Goal: Information Seeking & Learning: Check status

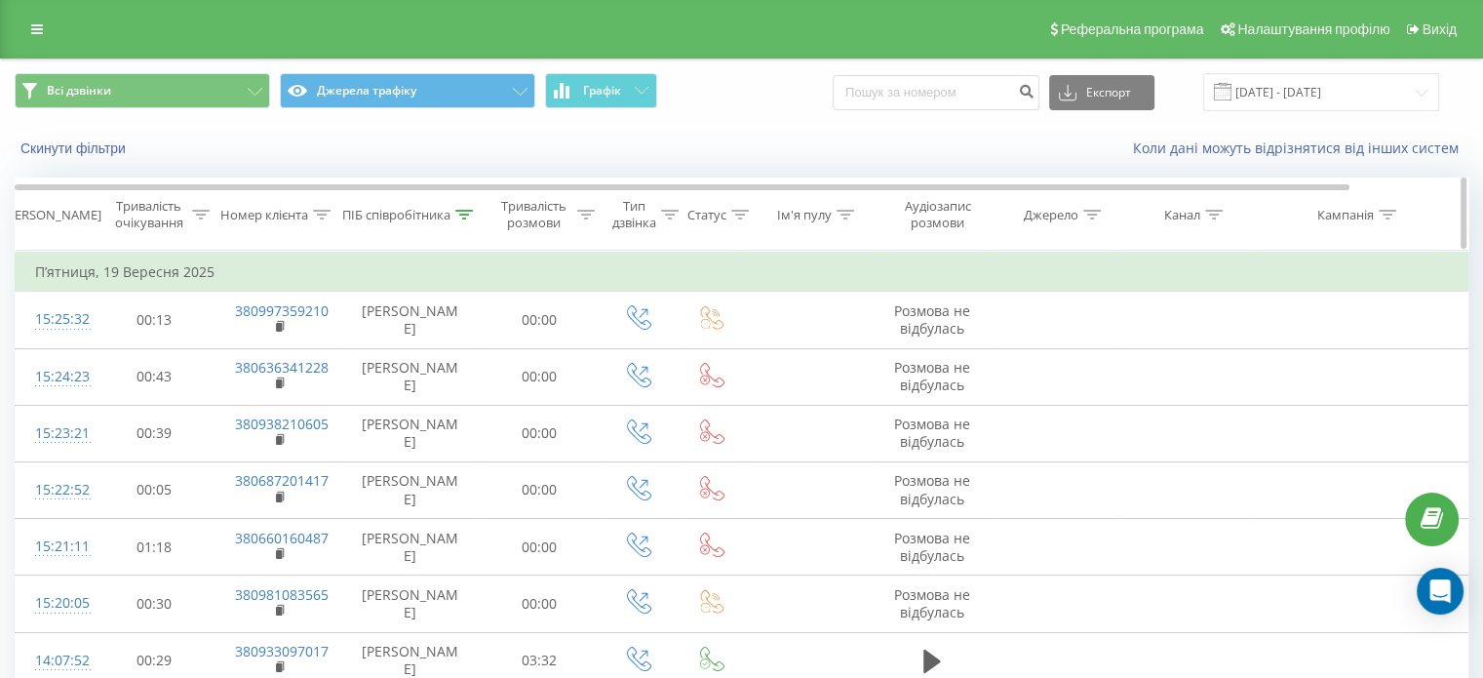
click at [468, 210] on icon at bounding box center [464, 215] width 18 height 10
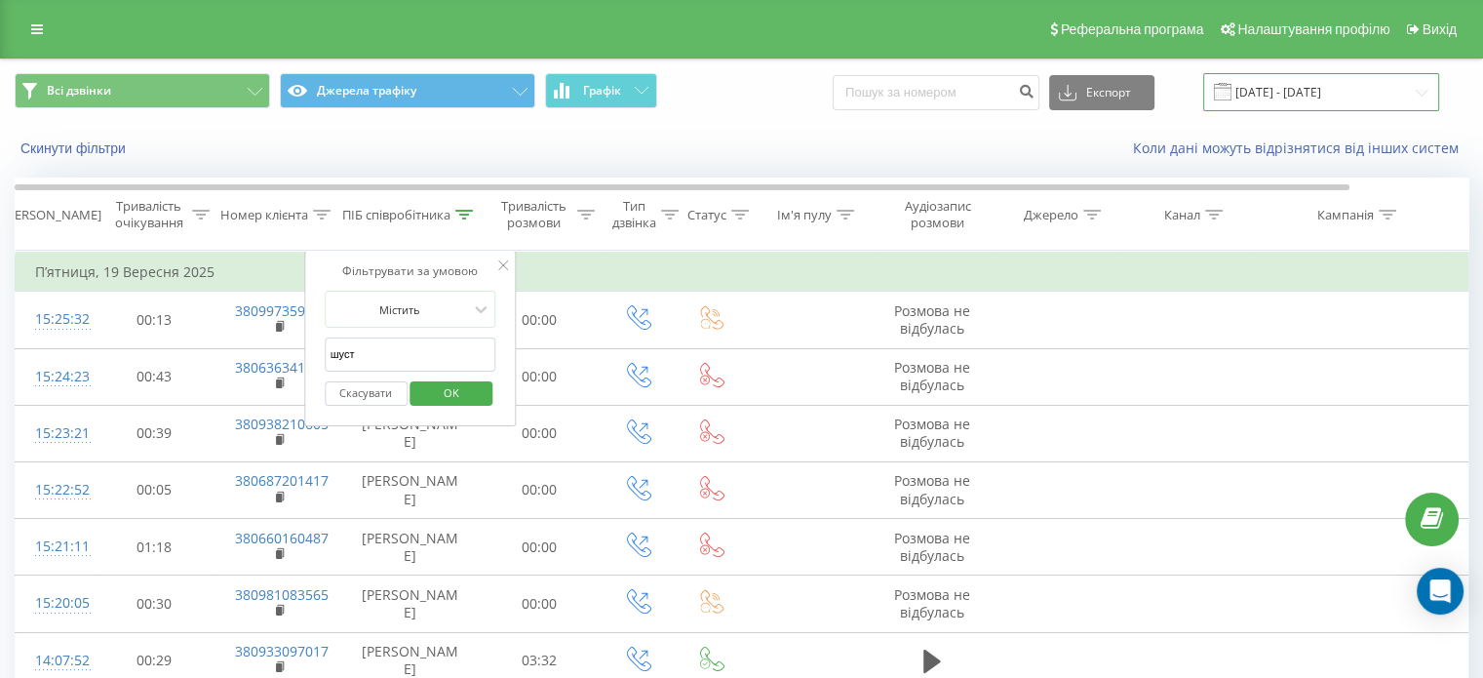
click at [1307, 97] on input "[DATE] - [DATE]" at bounding box center [1321, 92] width 236 height 38
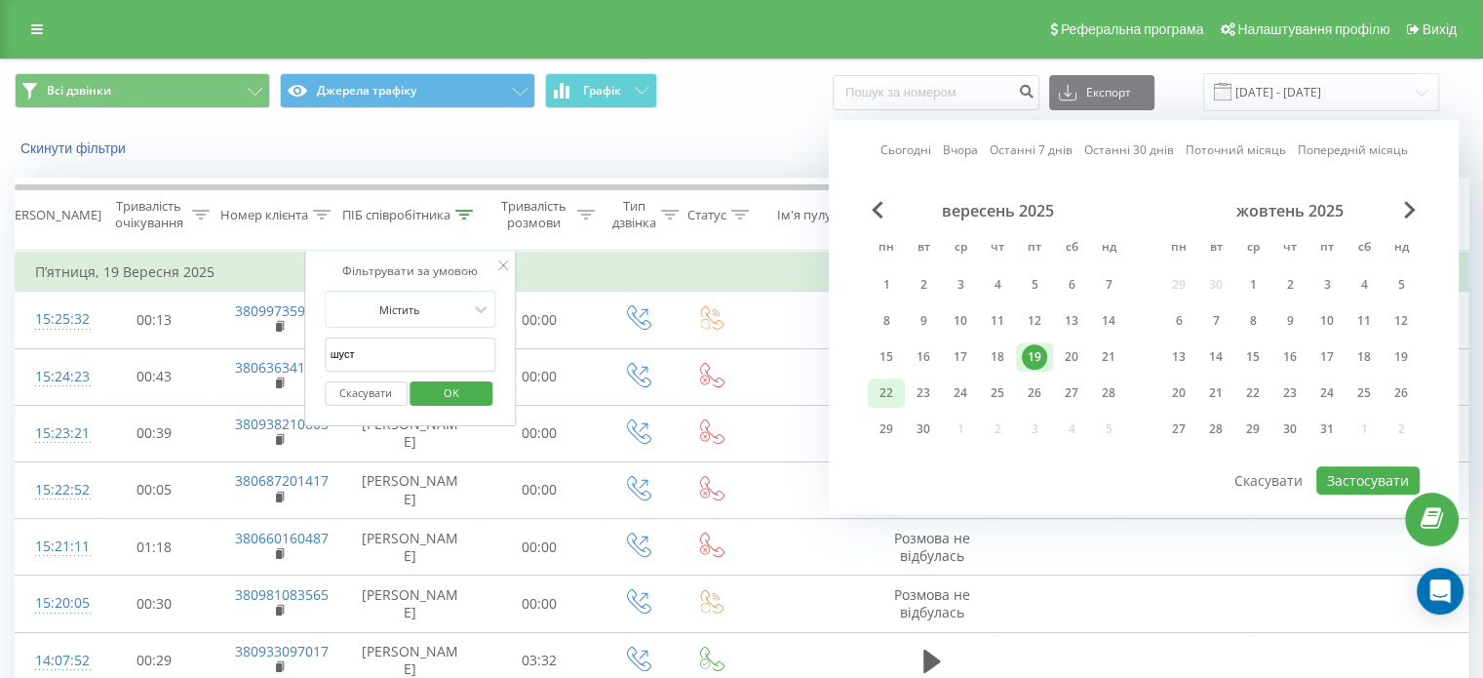
click at [883, 393] on div "22" at bounding box center [886, 392] width 25 height 25
click at [1370, 480] on button "Застосувати" at bounding box center [1367, 480] width 103 height 28
type input "[DATE] - [DATE]"
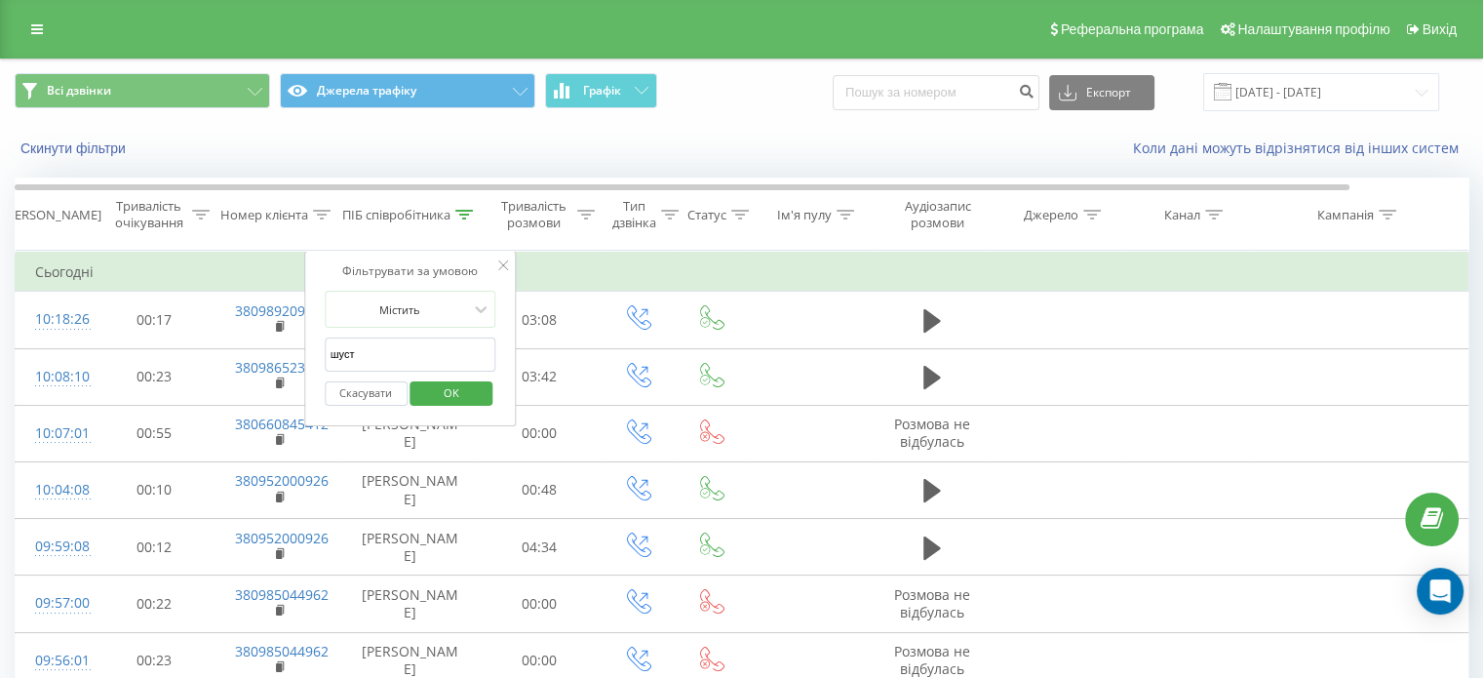
click at [375, 345] on input "шуст" at bounding box center [411, 354] width 172 height 34
click button "OK" at bounding box center [452, 393] width 83 height 24
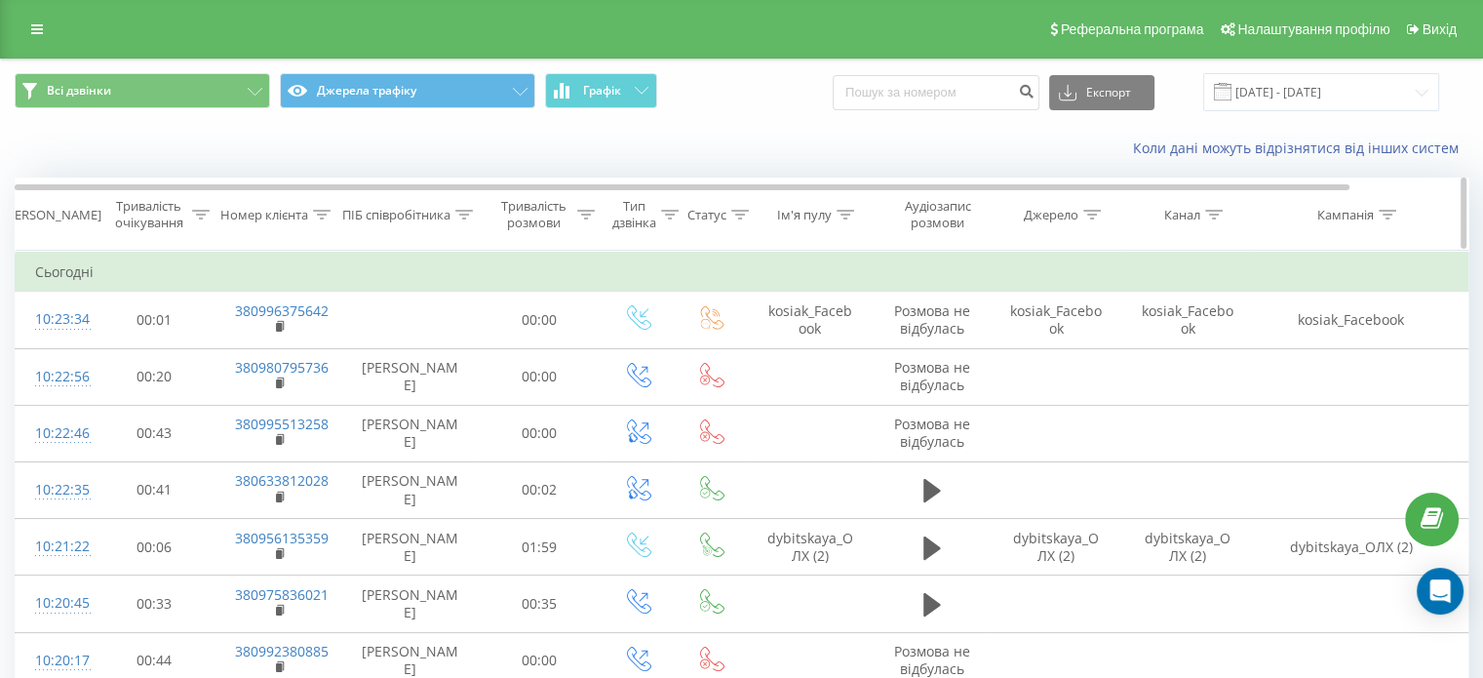
click at [844, 213] on icon at bounding box center [846, 215] width 18 height 10
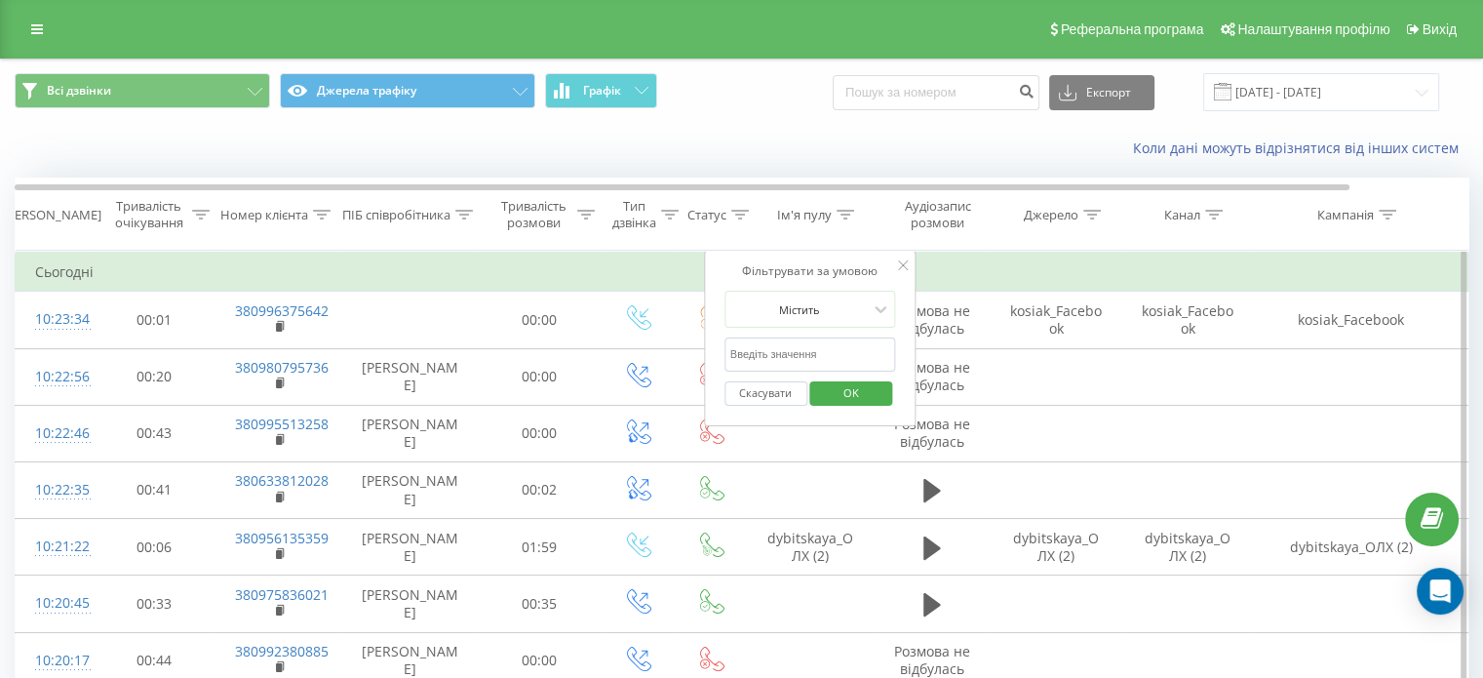
click at [772, 344] on input "text" at bounding box center [811, 354] width 172 height 34
type input "shust"
click at [839, 398] on span "OK" at bounding box center [851, 392] width 55 height 30
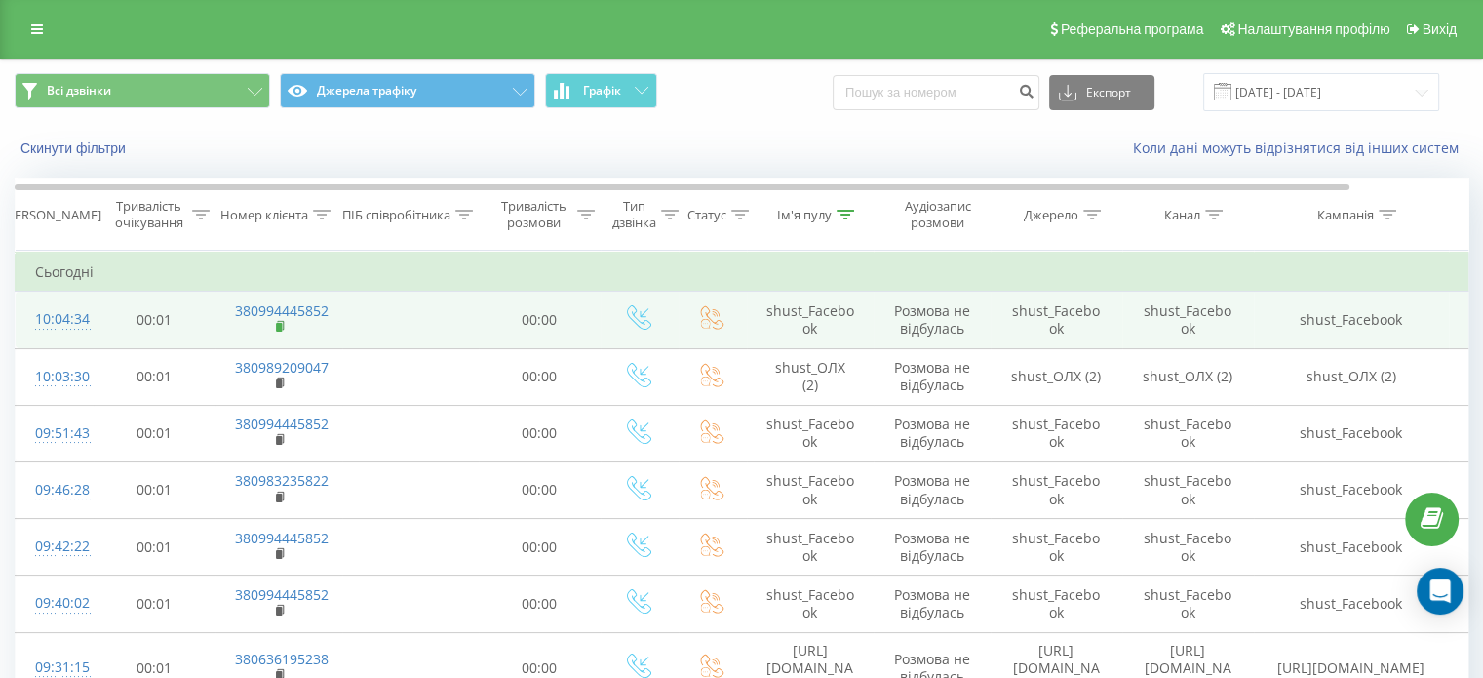
click at [282, 323] on icon at bounding box center [280, 325] width 7 height 9
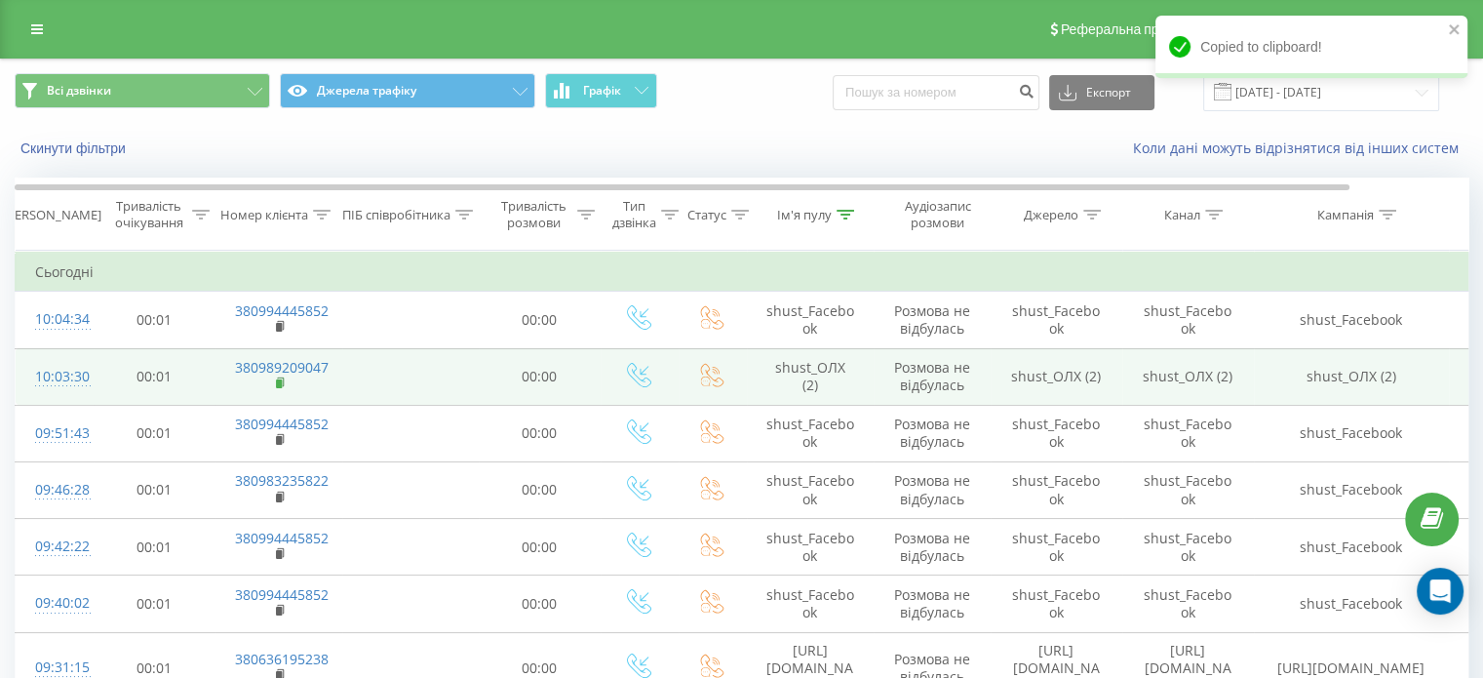
click at [276, 383] on rect at bounding box center [279, 383] width 6 height 9
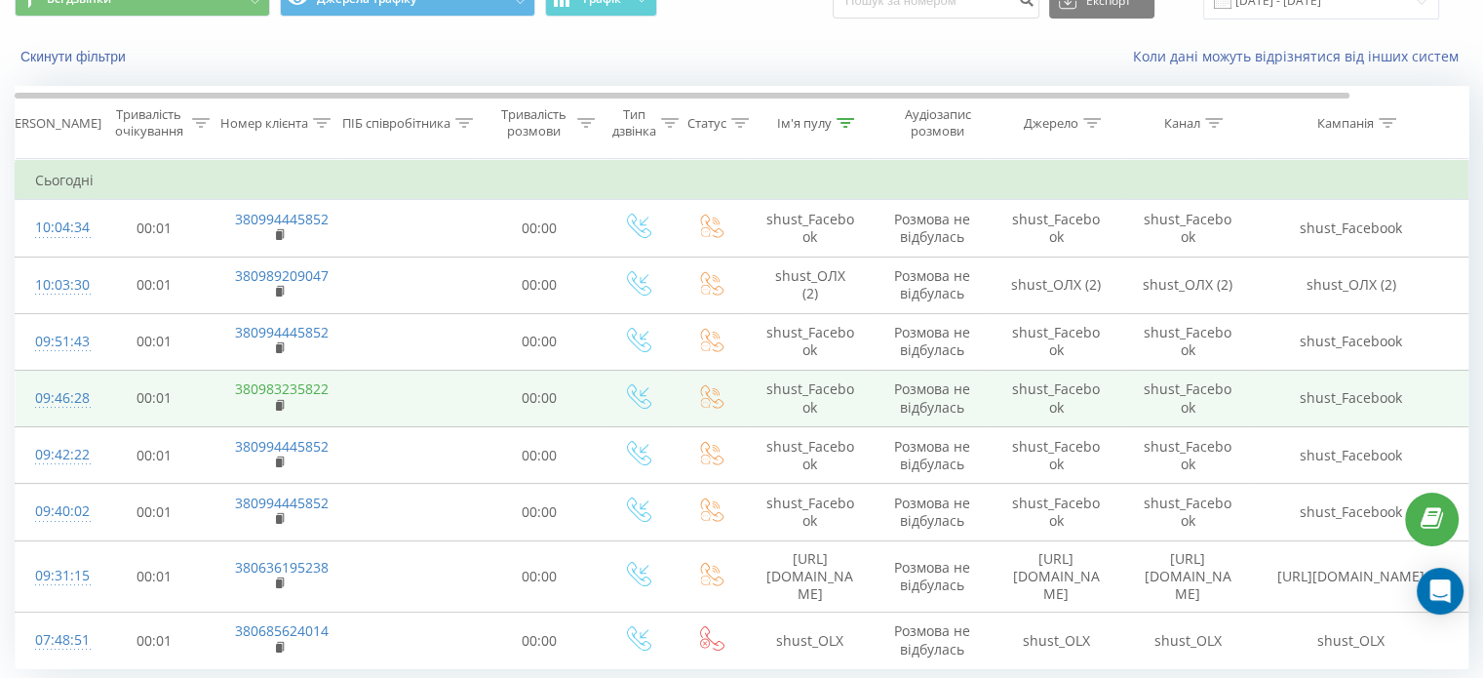
scroll to position [93, 0]
click at [278, 401] on rect at bounding box center [279, 405] width 6 height 9
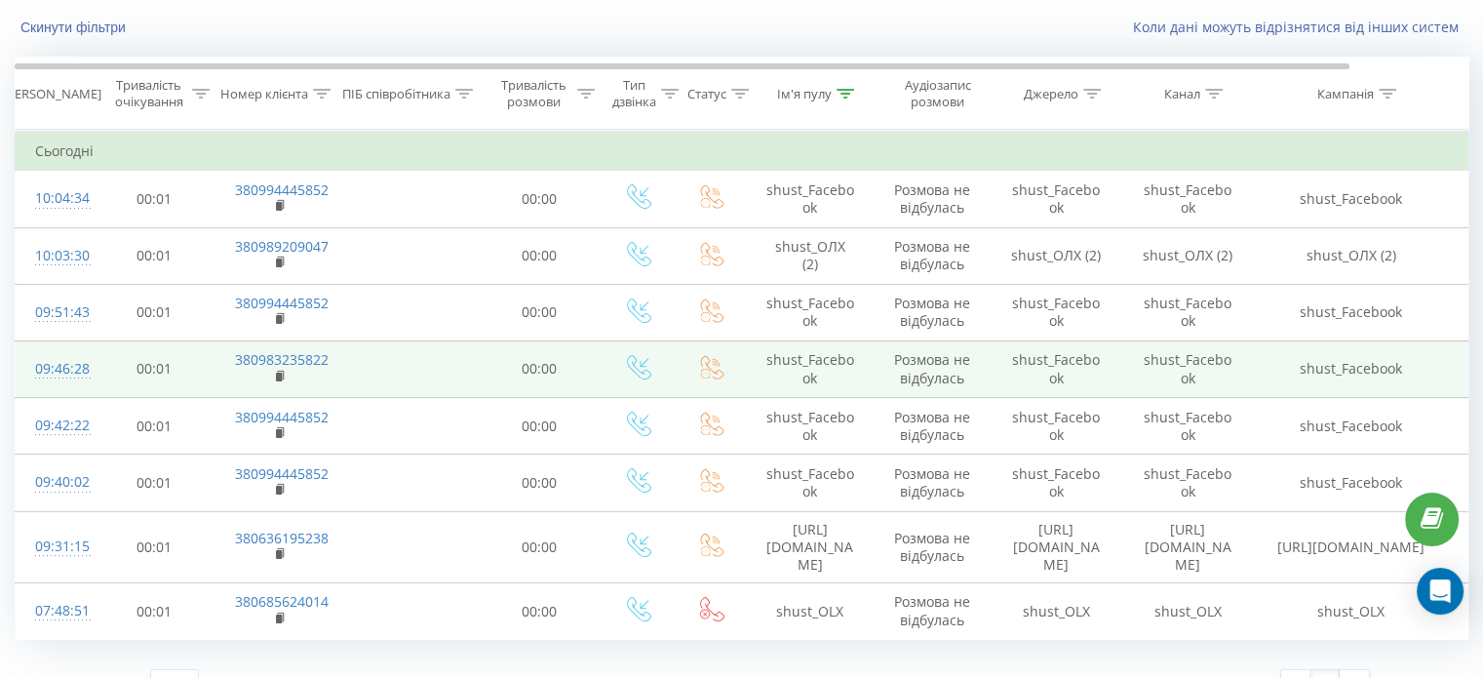
scroll to position [137, 0]
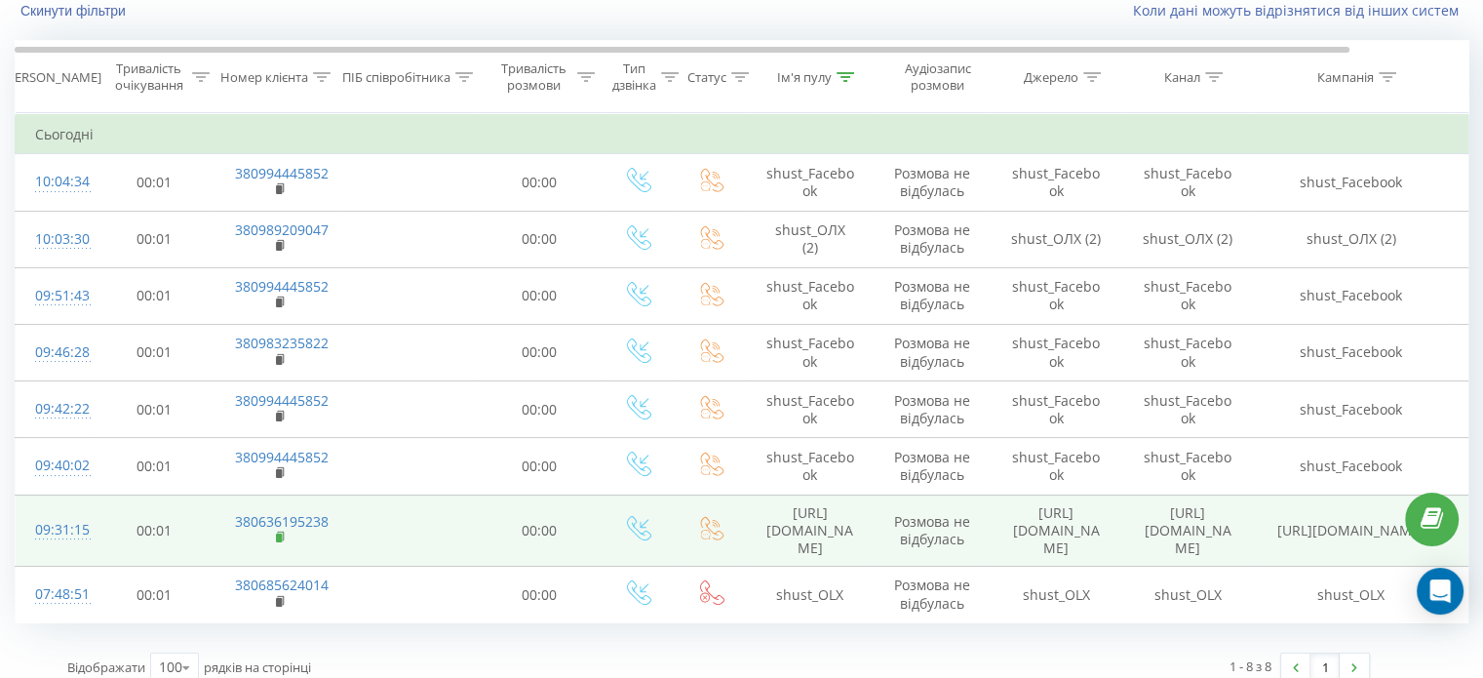
click at [276, 533] on rect at bounding box center [279, 537] width 6 height 9
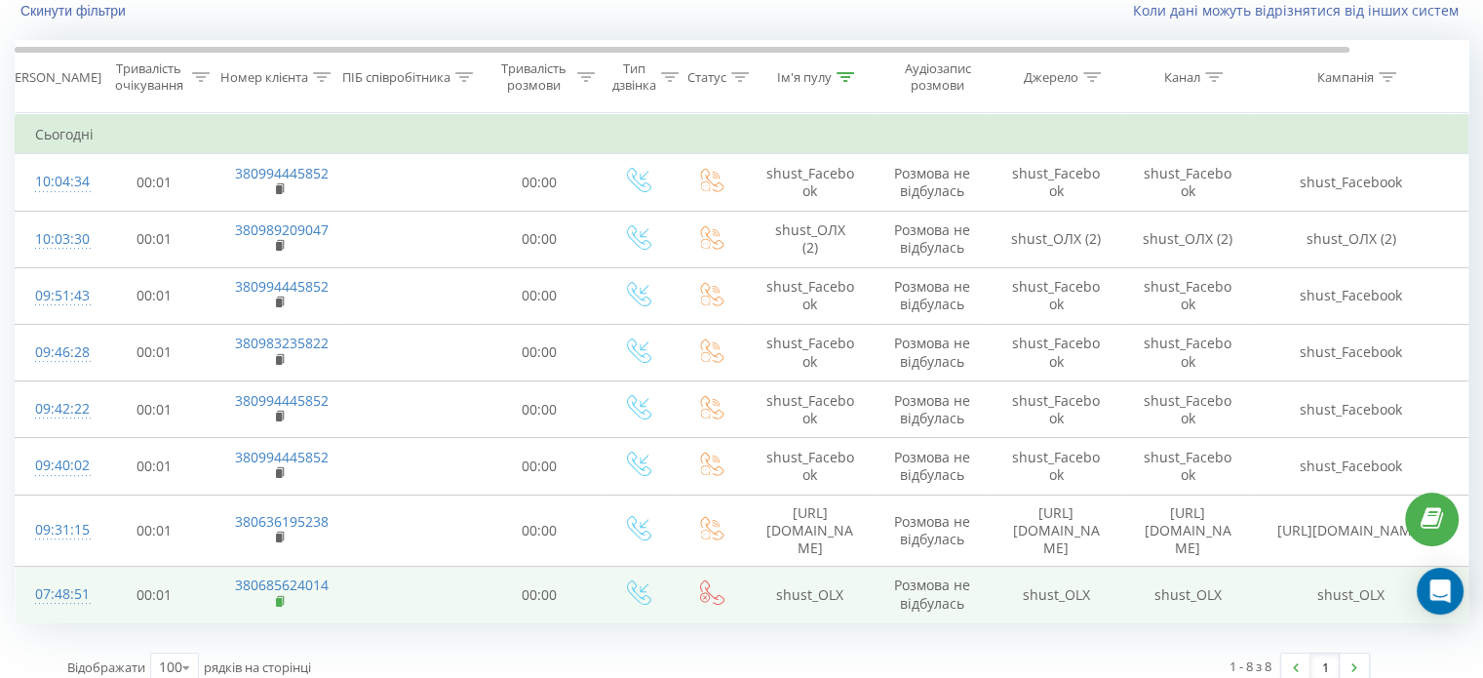
click at [277, 598] on rect at bounding box center [279, 602] width 6 height 9
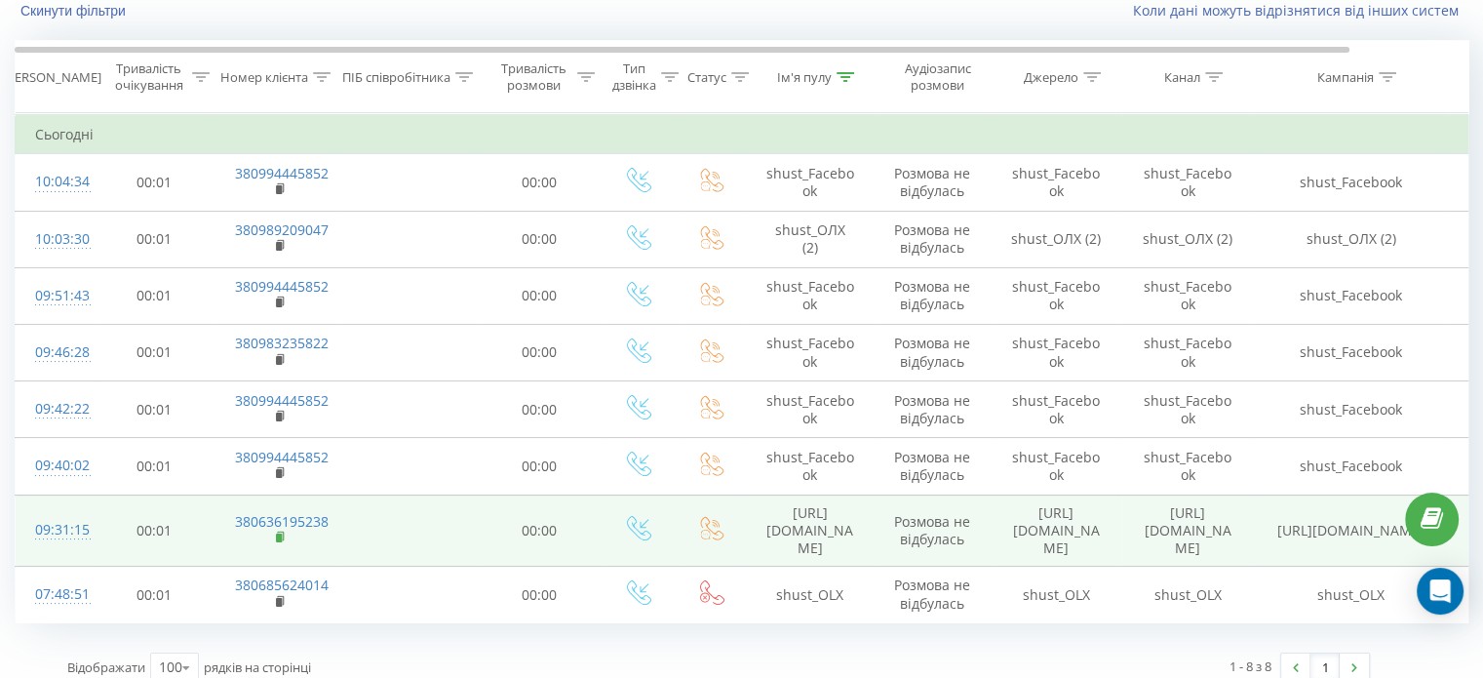
click at [276, 530] on icon at bounding box center [281, 537] width 11 height 14
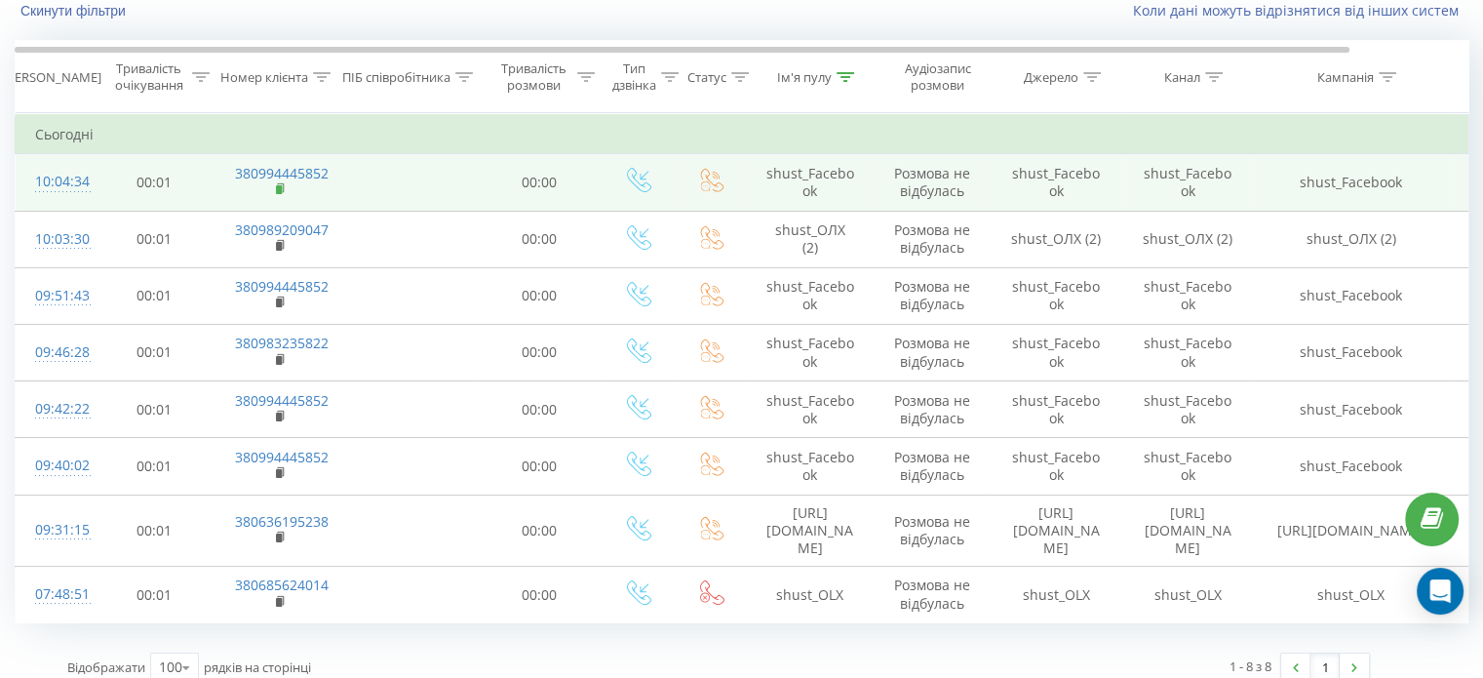
click at [277, 185] on rect at bounding box center [279, 189] width 6 height 9
